Goal: Connect with others: Connect with others

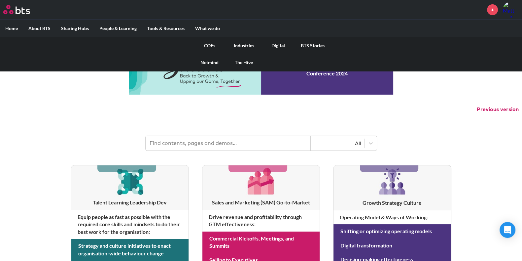
click at [244, 59] on link "The Hive" at bounding box center [244, 62] width 34 height 17
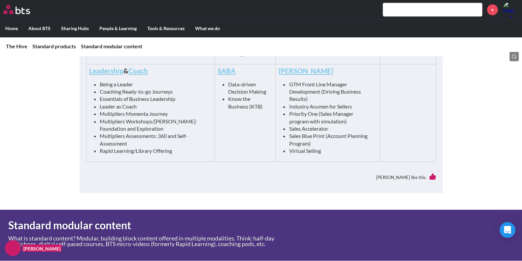
scroll to position [387, 0]
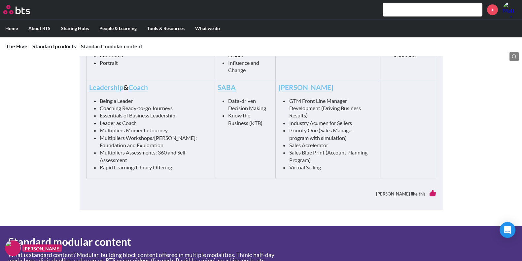
click at [109, 88] on link "Leadership" at bounding box center [106, 87] width 34 height 8
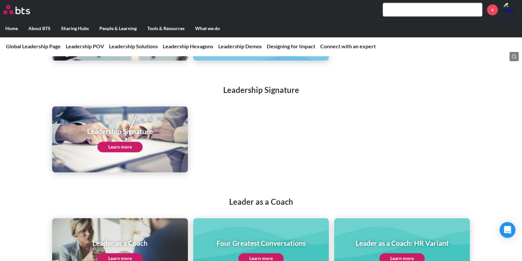
scroll to position [1114, 0]
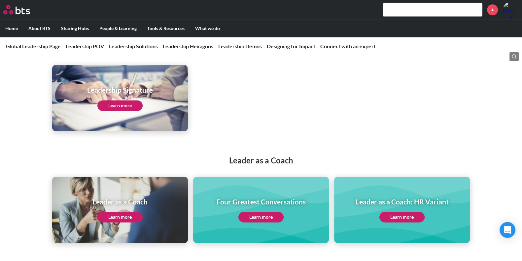
click at [116, 100] on link "Learn more" at bounding box center [119, 105] width 45 height 11
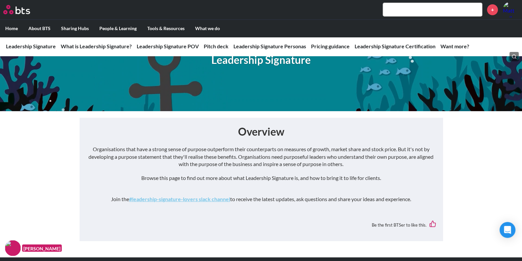
scroll to position [82, 0]
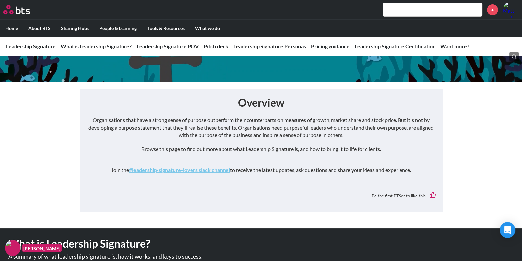
click at [184, 171] on link "#leadership-signature-lovers slack channel" at bounding box center [179, 169] width 101 height 6
